Goal: Find specific page/section: Find specific page/section

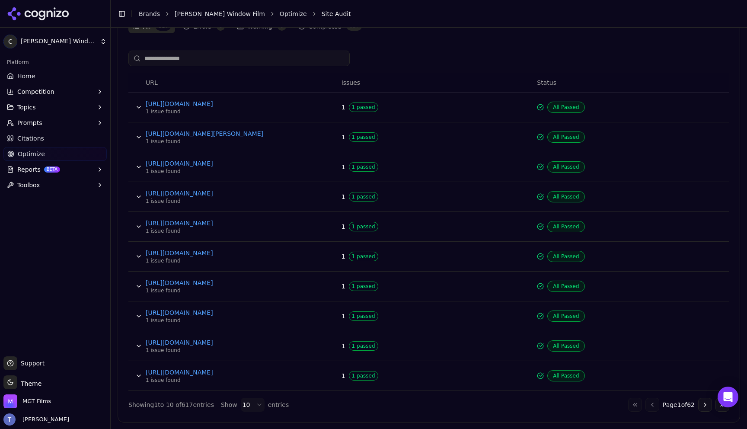
scroll to position [336, 0]
click at [704, 406] on button "Go to next page" at bounding box center [705, 404] width 14 height 14
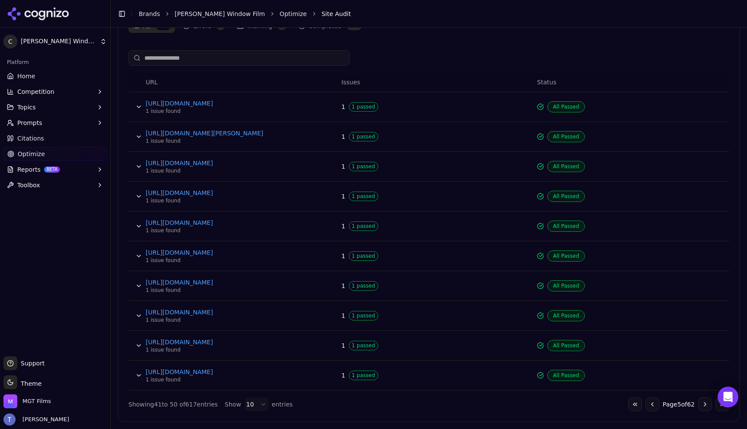
click at [704, 406] on button "Go to next page" at bounding box center [705, 404] width 14 height 14
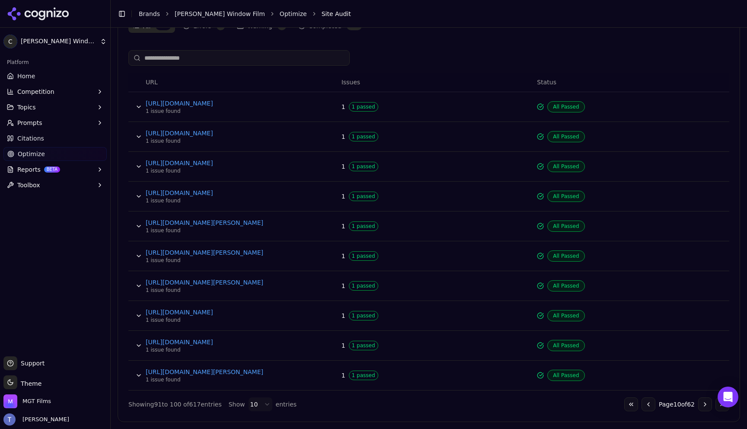
click at [704, 406] on button "Go to next page" at bounding box center [705, 404] width 14 height 14
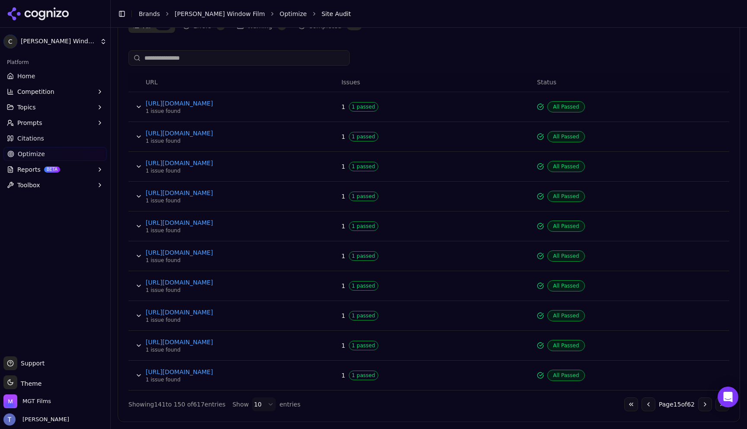
click at [704, 406] on button "Go to next page" at bounding box center [705, 404] width 14 height 14
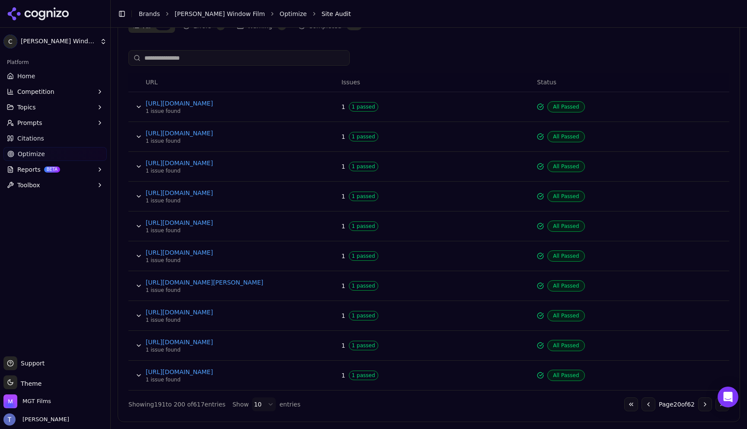
click at [704, 406] on button "Go to next page" at bounding box center [705, 404] width 14 height 14
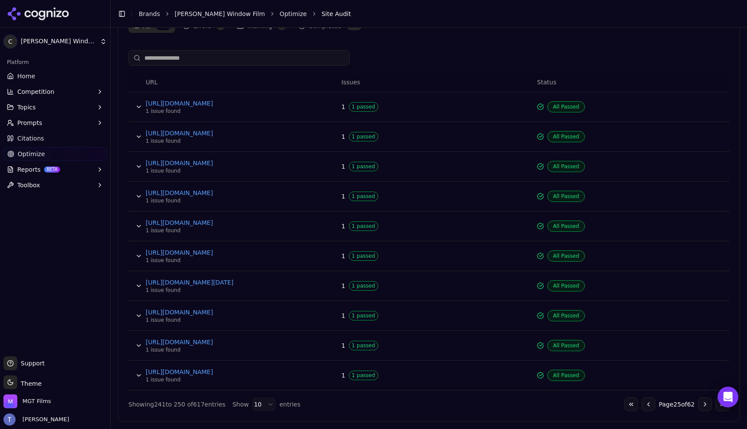
click at [704, 406] on button "Go to next page" at bounding box center [705, 404] width 14 height 14
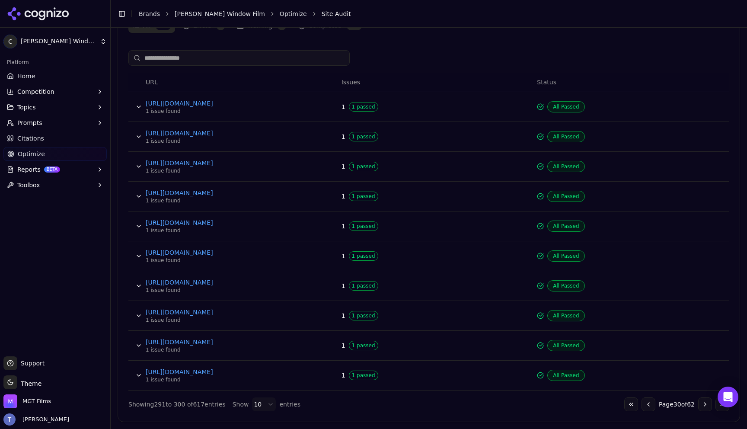
click at [704, 406] on button "Go to next page" at bounding box center [705, 404] width 14 height 14
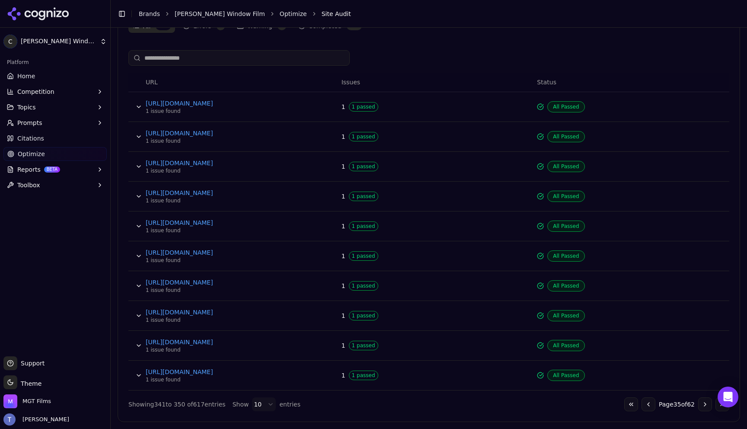
click at [704, 406] on button "Go to next page" at bounding box center [705, 404] width 14 height 14
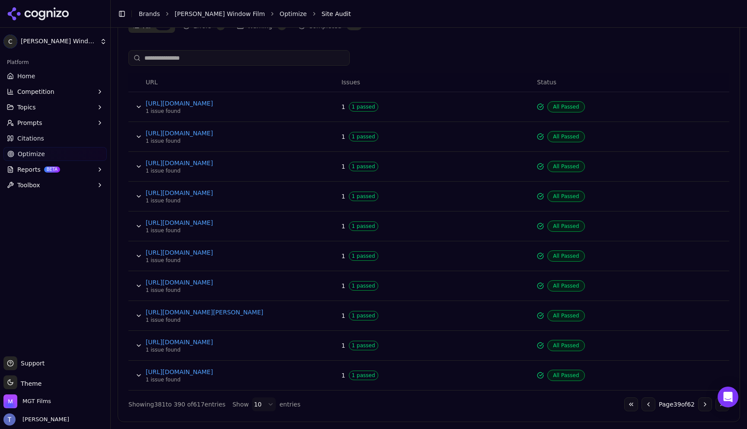
click at [704, 406] on button "Go to next page" at bounding box center [705, 404] width 14 height 14
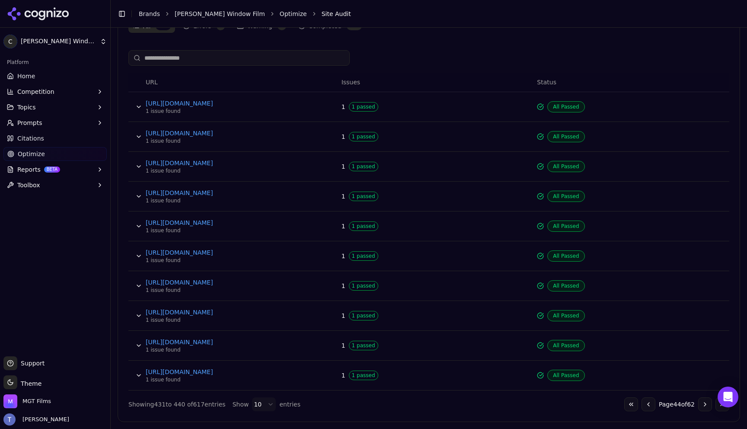
click at [704, 406] on button "Go to next page" at bounding box center [705, 404] width 14 height 14
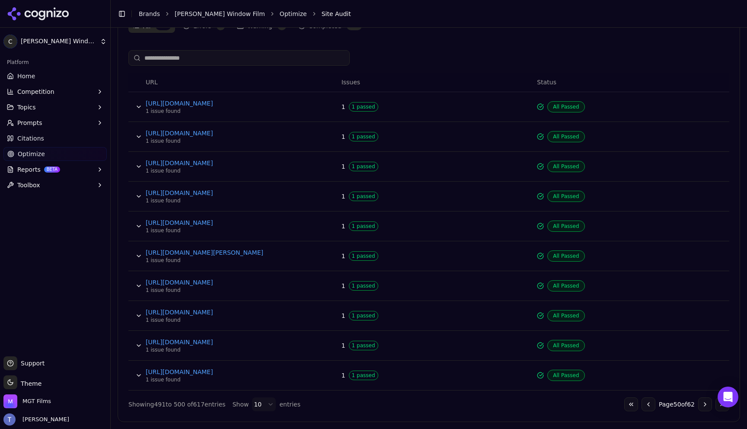
click at [704, 406] on button "Go to next page" at bounding box center [705, 404] width 14 height 14
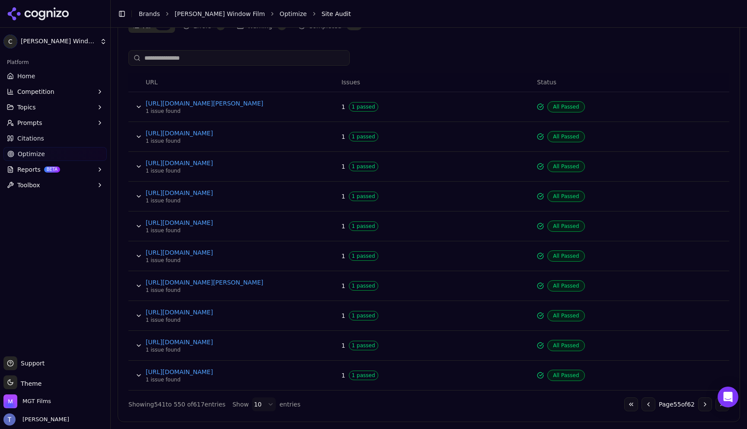
click at [704, 406] on button "Go to next page" at bounding box center [705, 404] width 14 height 14
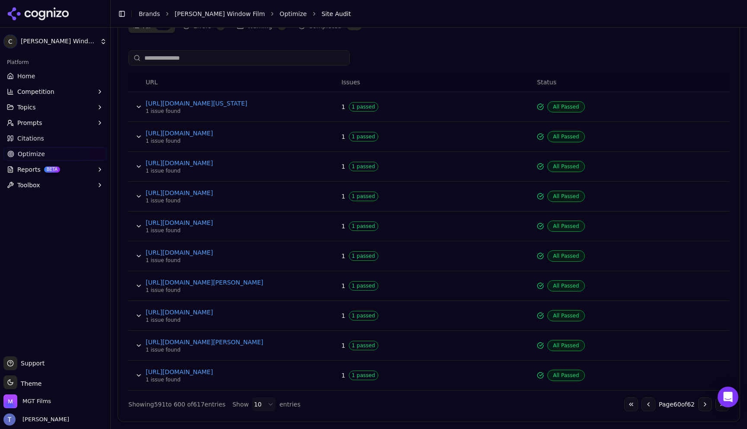
click at [704, 406] on button "Go to next page" at bounding box center [705, 404] width 14 height 14
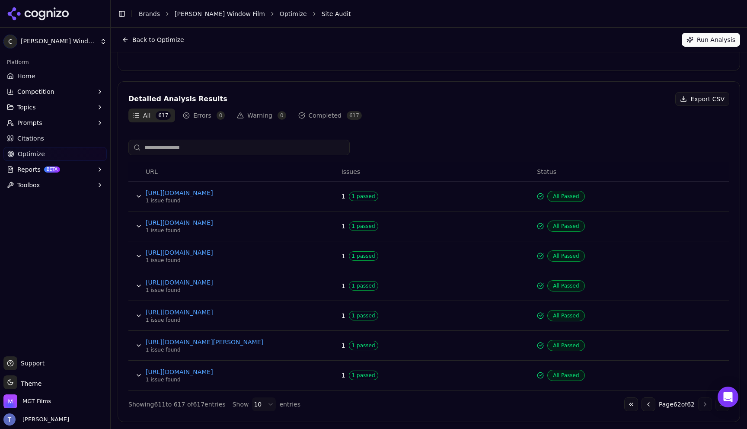
click at [704, 406] on div "Go to first page Go to previous page Page 62 of 62 Go to next page Go to last p…" at bounding box center [676, 404] width 105 height 14
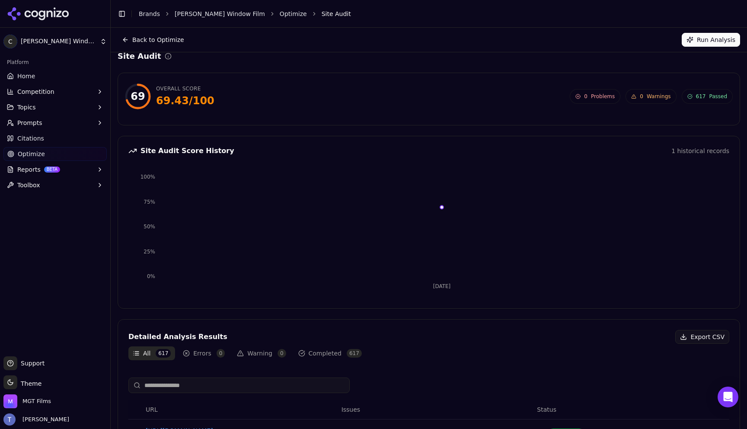
scroll to position [0, 0]
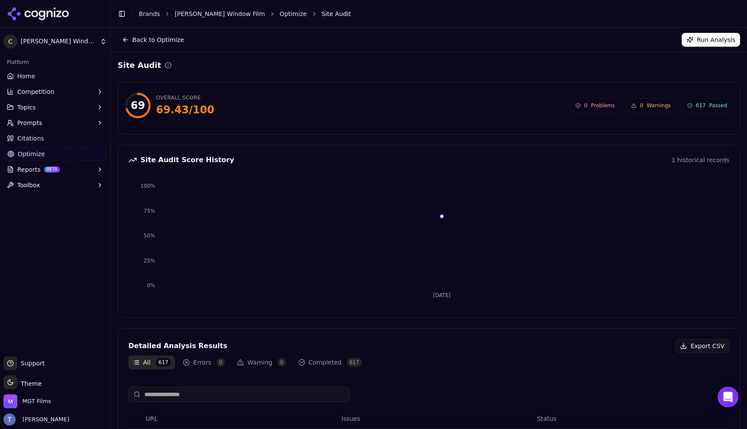
click at [206, 110] on div "69.43 / 100" at bounding box center [185, 110] width 58 height 14
click at [130, 105] on div "69" at bounding box center [138, 106] width 26 height 26
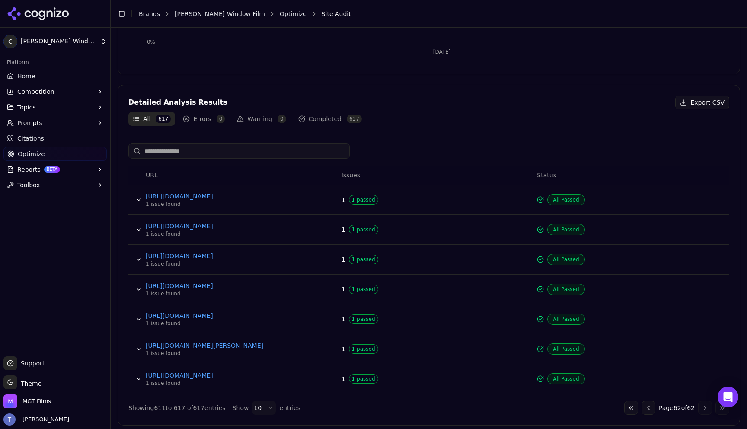
scroll to position [247, 0]
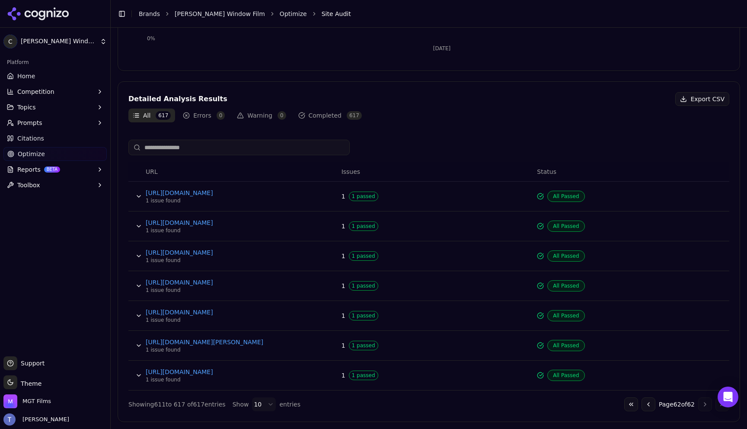
click at [260, 409] on html "C [PERSON_NAME] Window Film Platform Home Competition Topics Prompts Citations …" at bounding box center [373, 214] width 747 height 429
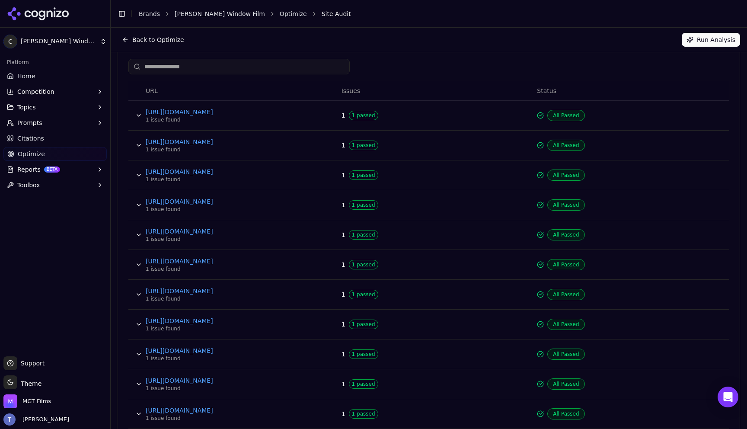
scroll to position [0, 0]
